Goal: Task Accomplishment & Management: Use online tool/utility

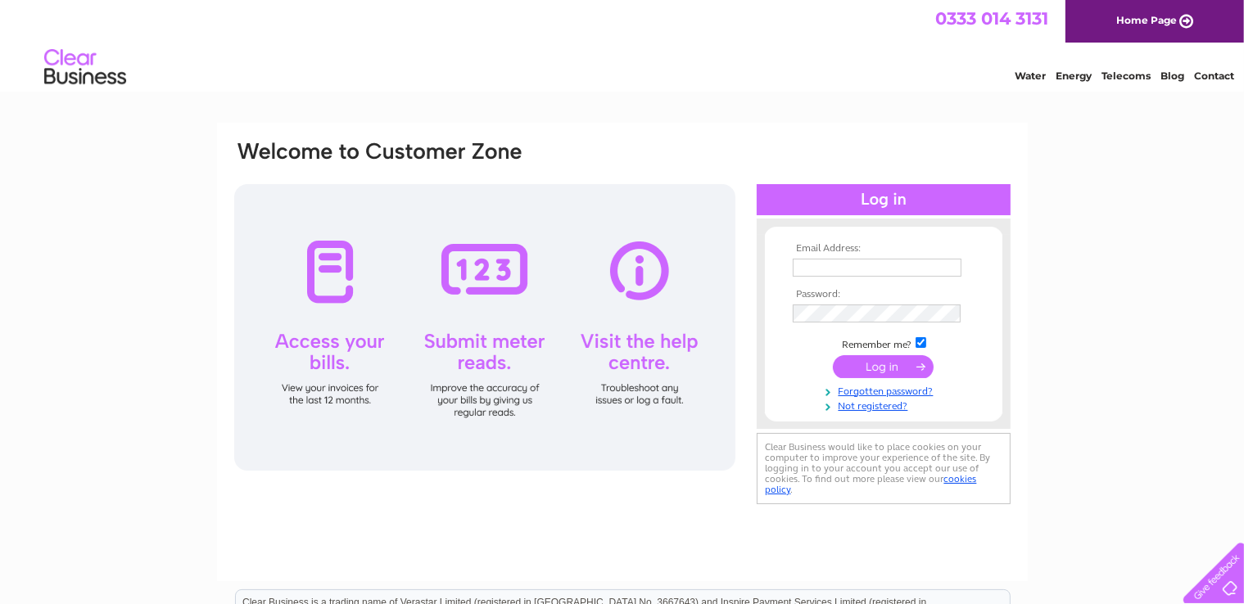
type input "elizabeth.nelson@btconnect.com"
click at [876, 363] on input "submit" at bounding box center [883, 366] width 101 height 23
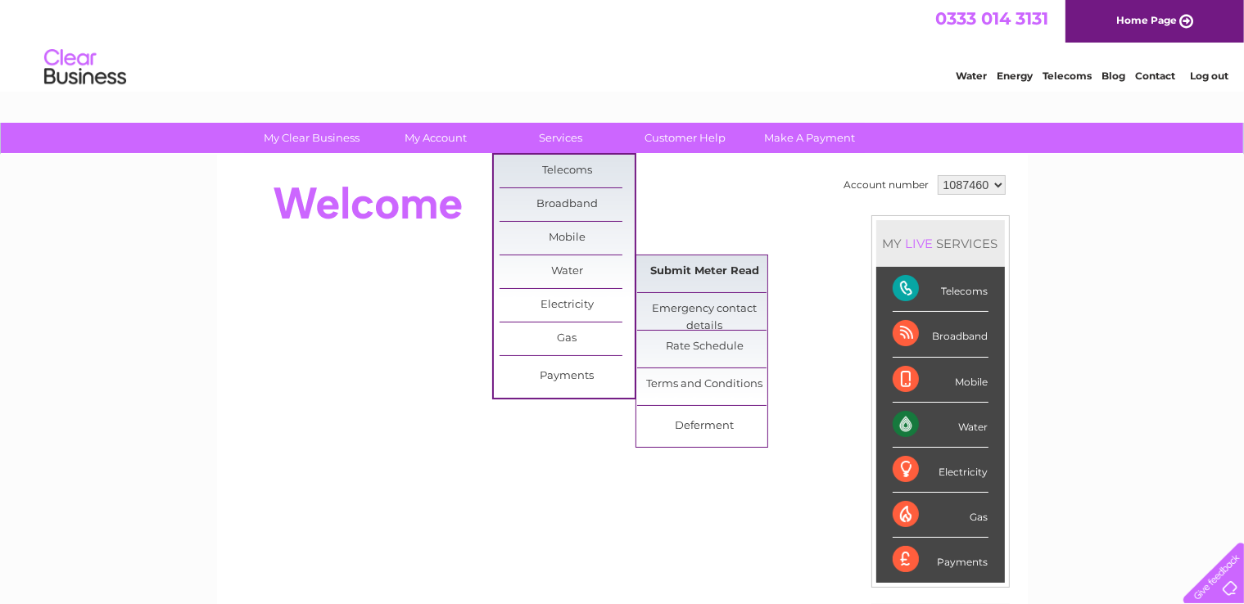
click at [684, 263] on link "Submit Meter Read" at bounding box center [704, 271] width 135 height 33
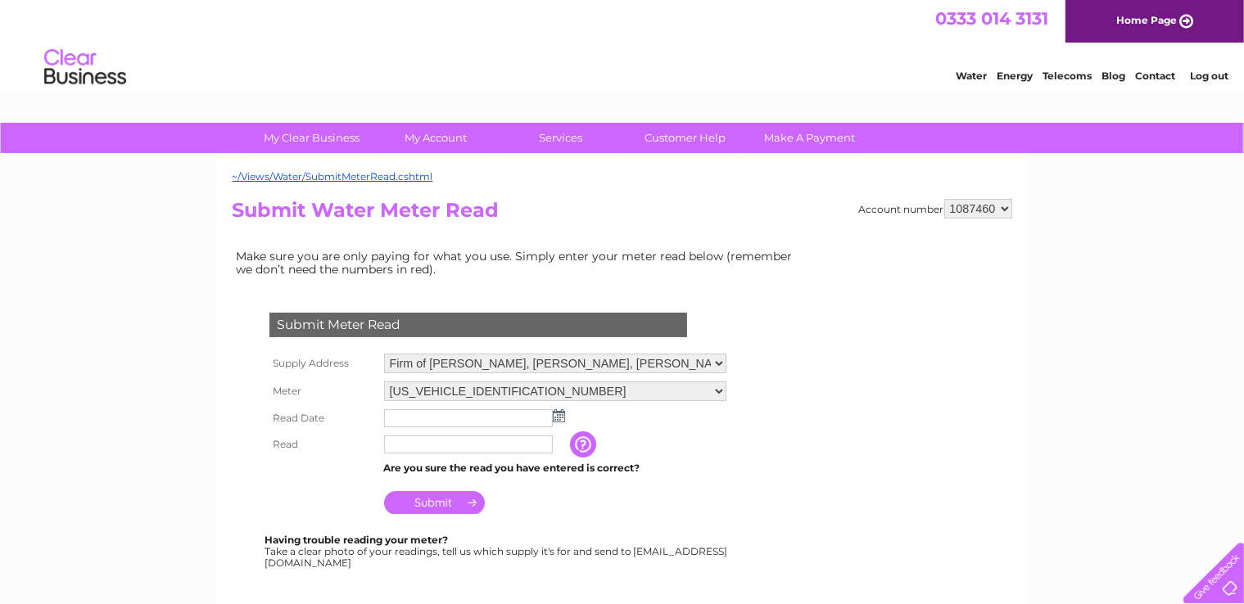
click at [557, 420] on img at bounding box center [559, 415] width 12 height 13
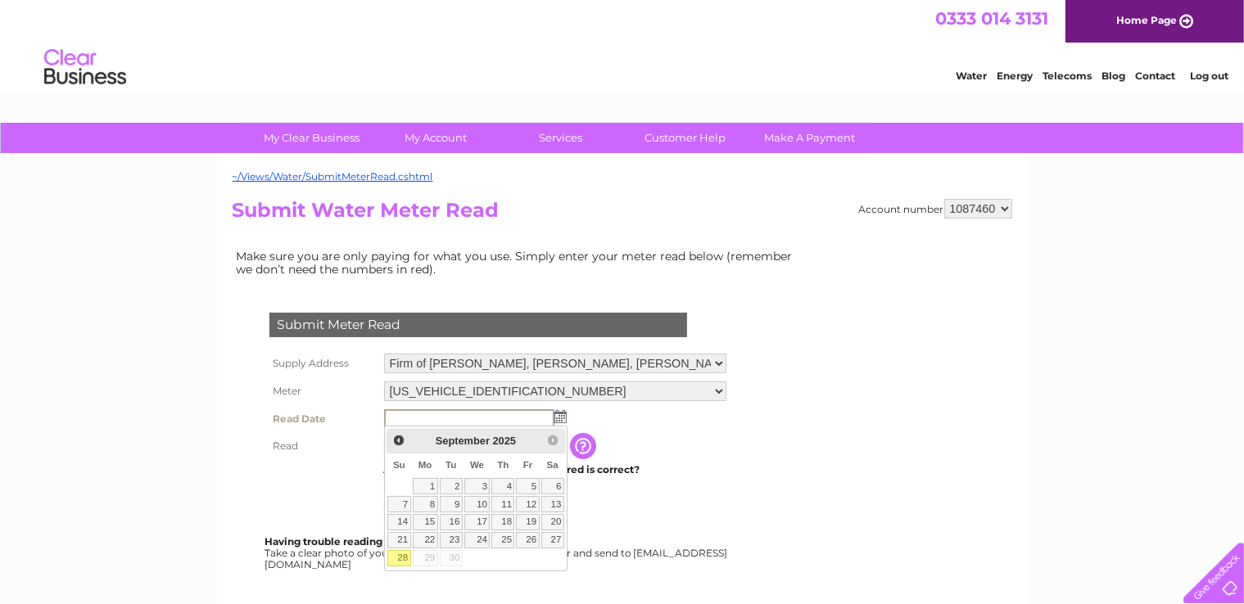
click at [400, 554] on link "28" at bounding box center [398, 558] width 23 height 16
type input "2025/09/28"
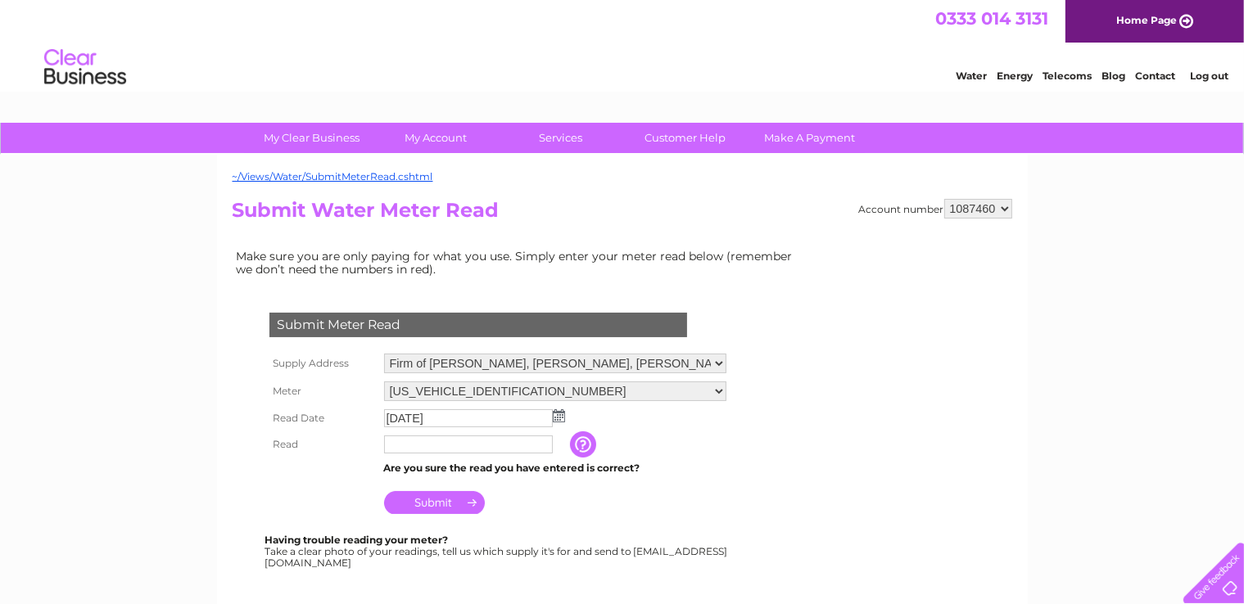
click at [477, 445] on input "text" at bounding box center [468, 445] width 169 height 18
type input "04775"
click at [432, 521] on div "Submit Meter Read Supply Address Firm of W Nelson, Ballantrae, Girvan, Ayrshire…" at bounding box center [481, 432] width 498 height 273
click at [434, 503] on input "Submit" at bounding box center [434, 502] width 101 height 23
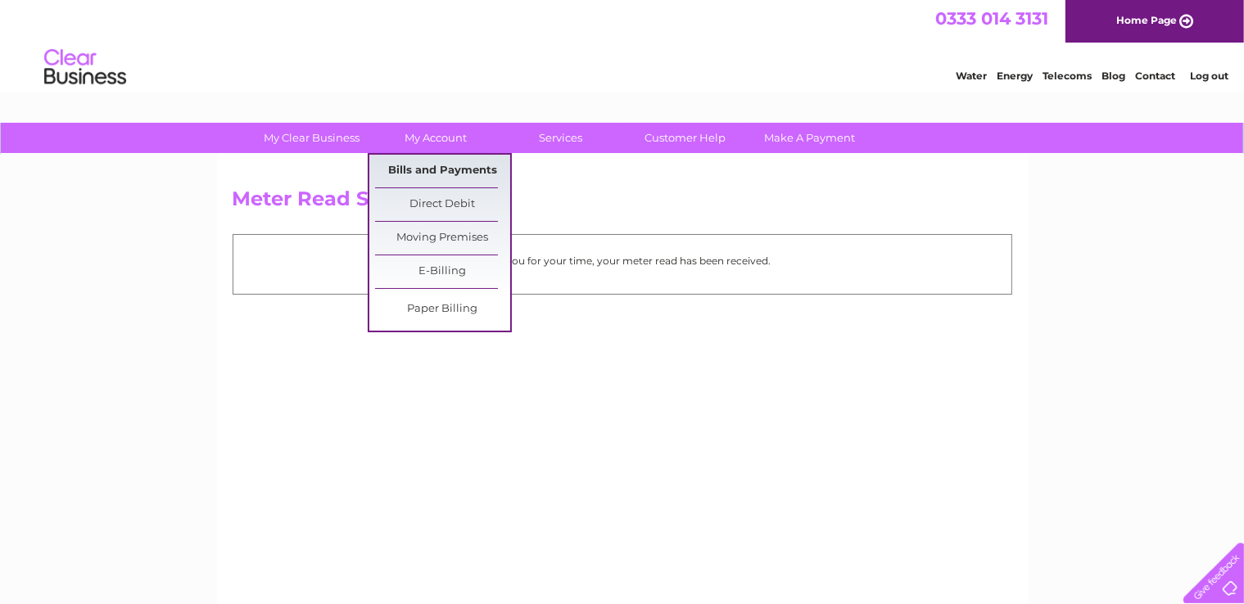
click at [441, 175] on link "Bills and Payments" at bounding box center [442, 171] width 135 height 33
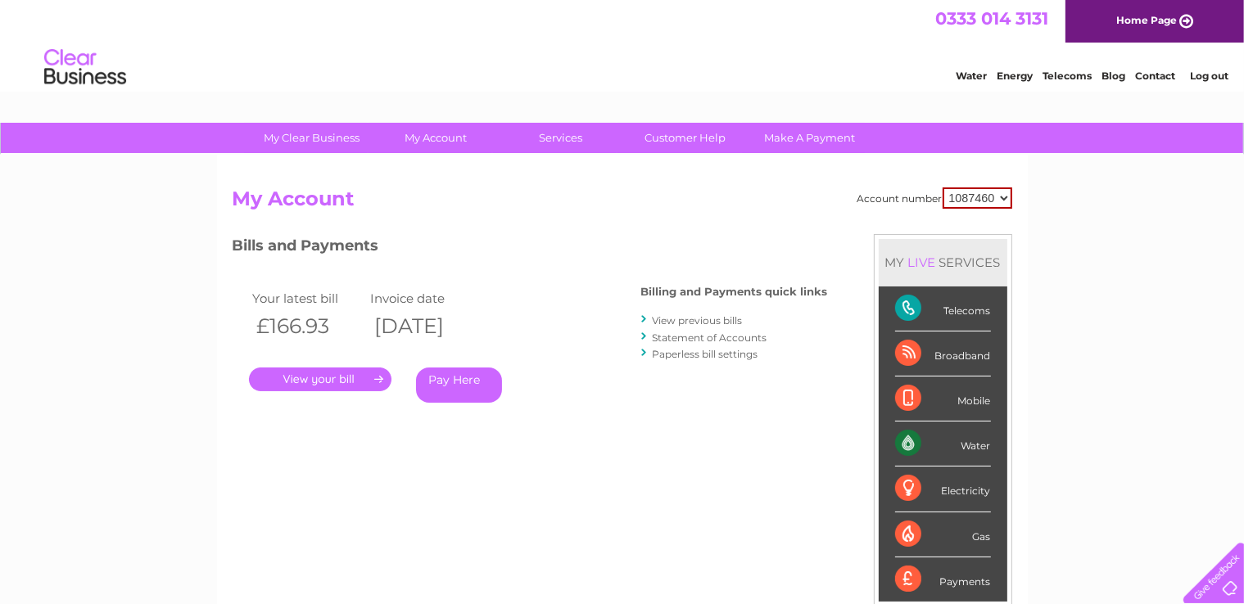
click at [341, 377] on link "." at bounding box center [320, 380] width 142 height 24
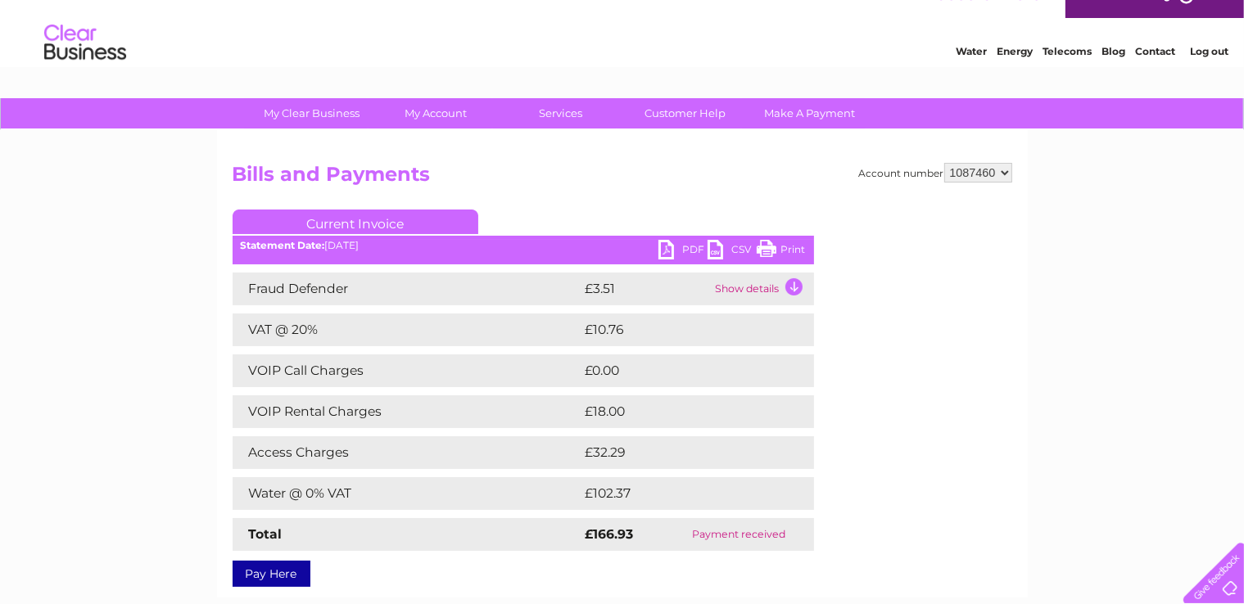
scroll to position [33, 0]
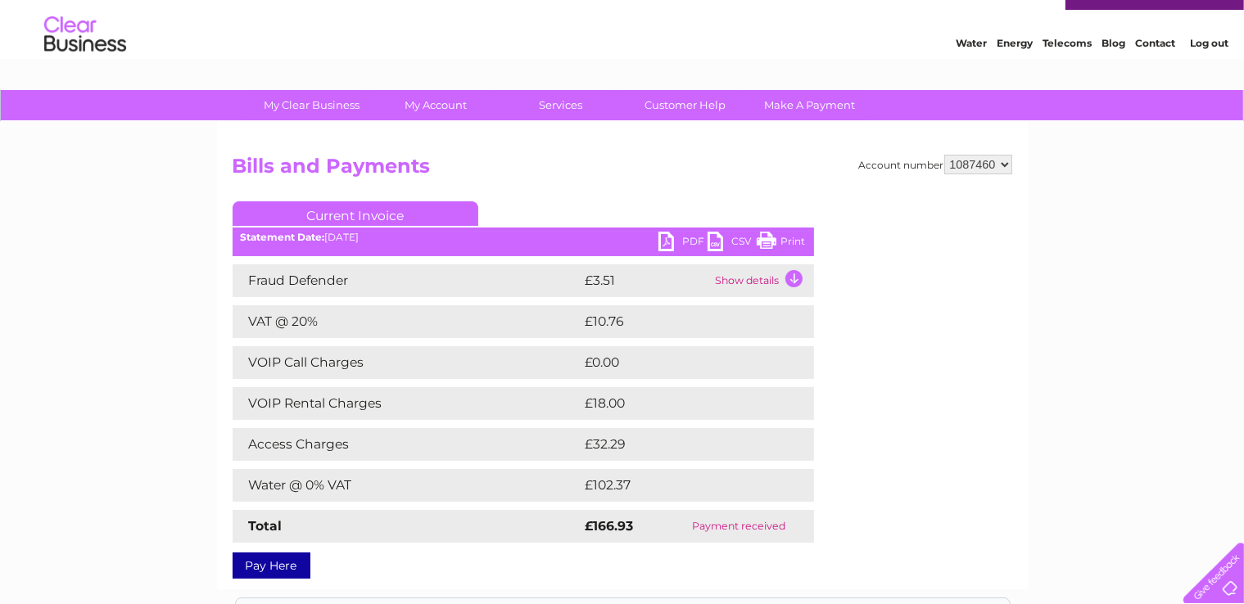
click at [668, 242] on link "PDF" at bounding box center [682, 244] width 49 height 24
